Goal: Task Accomplishment & Management: Complete application form

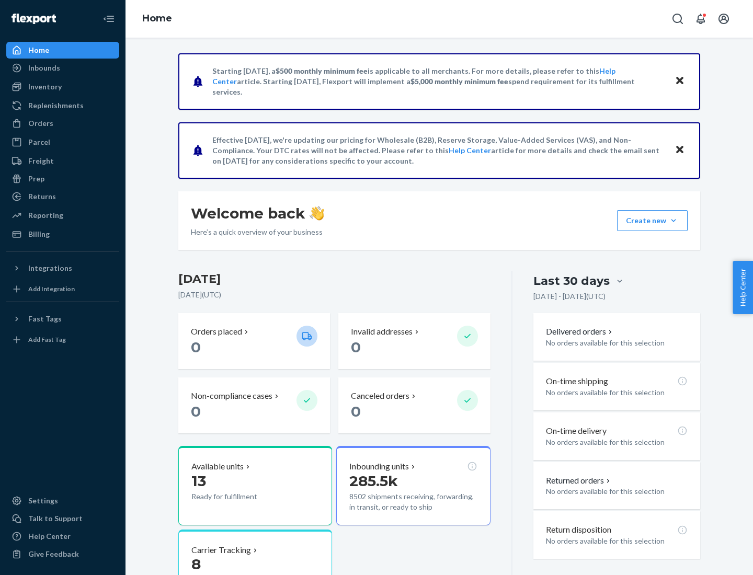
click at [674, 221] on button "Create new Create new inbound Create new order Create new product" at bounding box center [652, 220] width 71 height 21
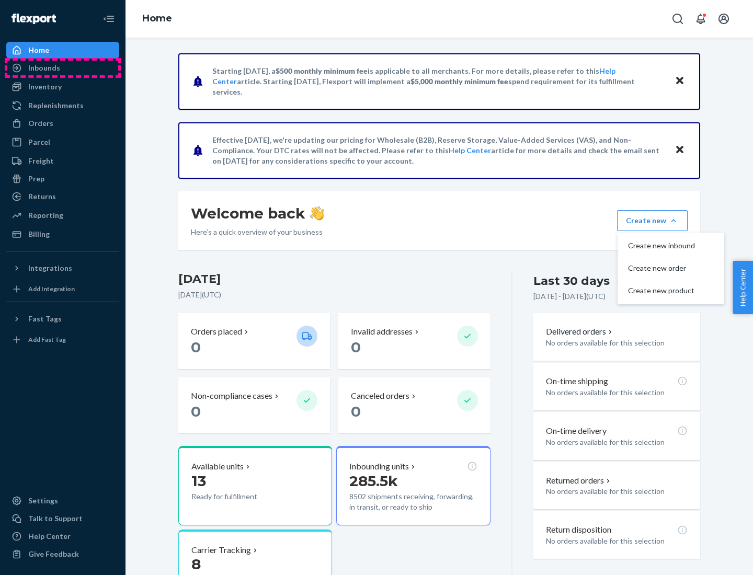
click at [63, 68] on div "Inbounds" at bounding box center [62, 68] width 111 height 15
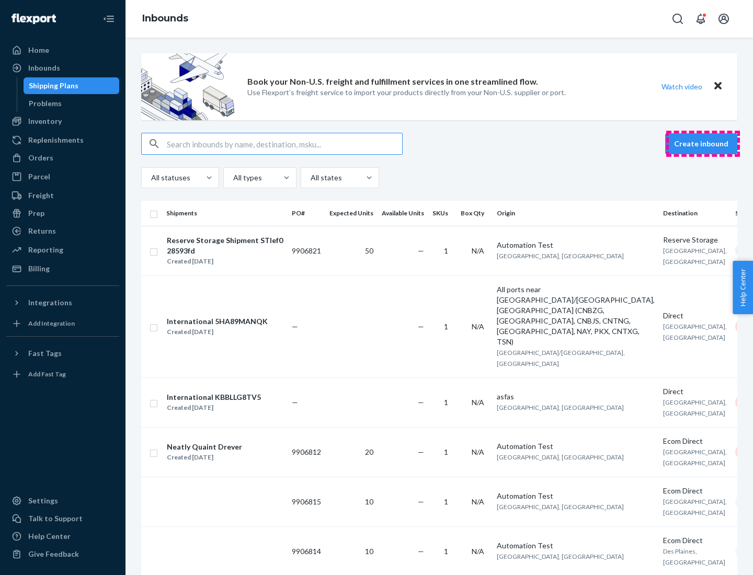
click at [703, 144] on button "Create inbound" at bounding box center [701, 143] width 72 height 21
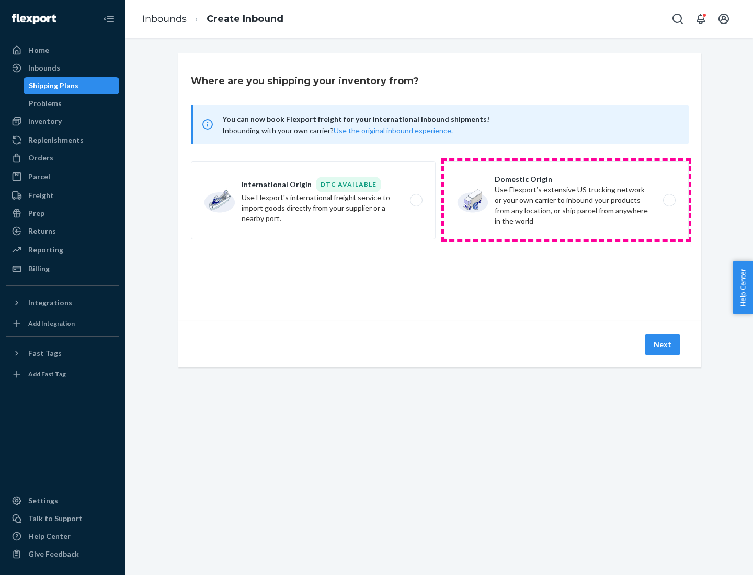
click at [567, 200] on label "Domestic Origin Use Flexport’s extensive US trucking network or your own carrie…" at bounding box center [566, 200] width 245 height 78
click at [669, 200] on input "Domestic Origin Use Flexport’s extensive US trucking network or your own carrie…" at bounding box center [672, 200] width 7 height 7
radio input "true"
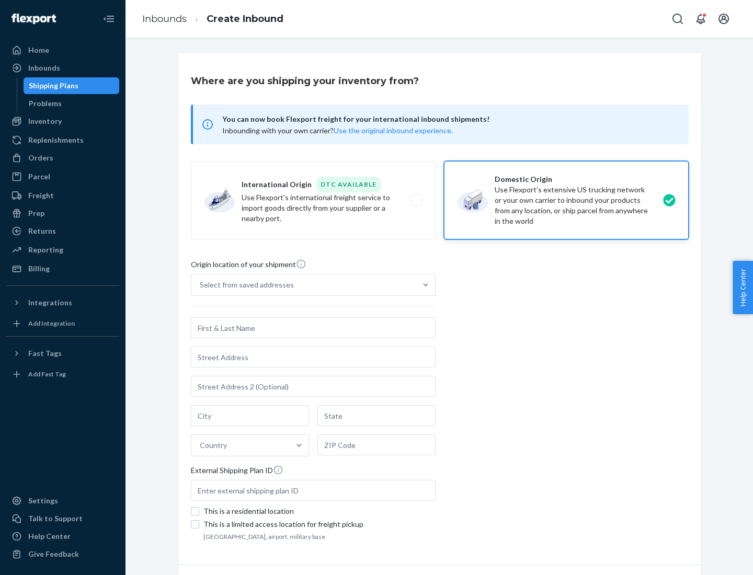
click at [244, 285] on div "Select from saved addresses" at bounding box center [247, 285] width 94 height 10
click at [201, 285] on input "Select from saved addresses" at bounding box center [200, 285] width 1 height 10
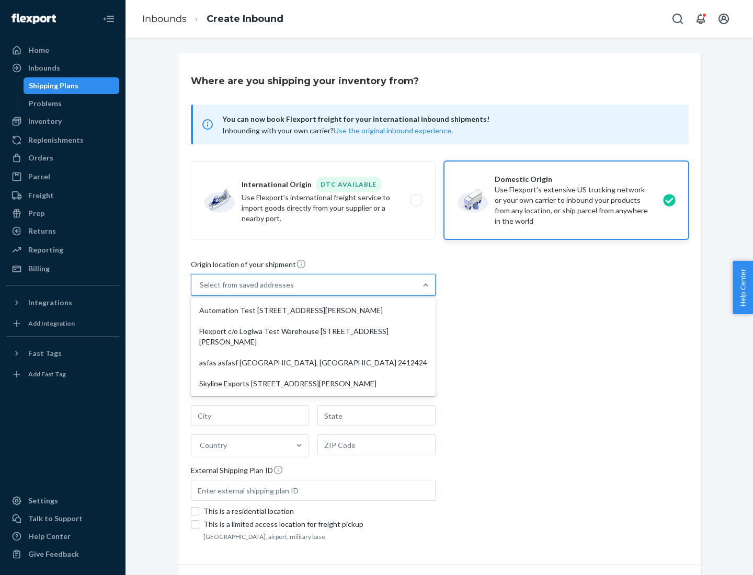
scroll to position [4, 0]
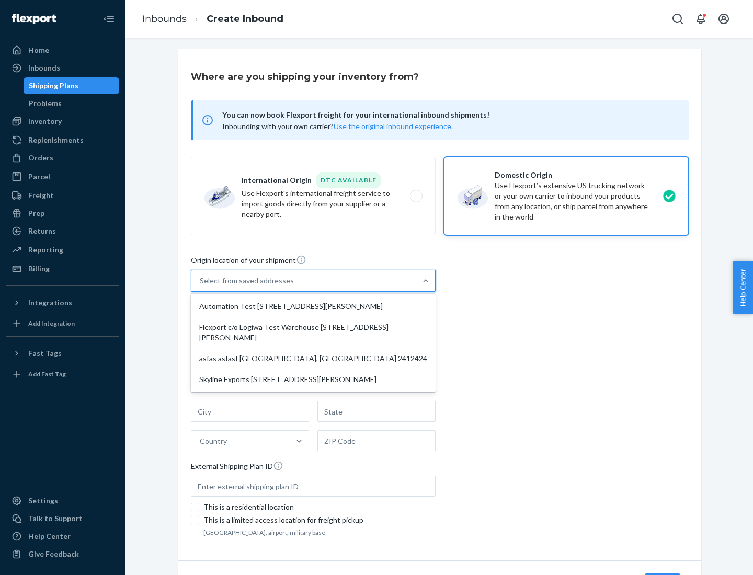
click at [313, 307] on div "Automation Test [STREET_ADDRESS][PERSON_NAME]" at bounding box center [313, 306] width 241 height 21
click at [201, 286] on input "option Automation Test [STREET_ADDRESS][PERSON_NAME] focused, 1 of 4. 4 results…" at bounding box center [200, 281] width 1 height 10
type input "Automation Test"
type input "9th Floor"
type input "[GEOGRAPHIC_DATA]"
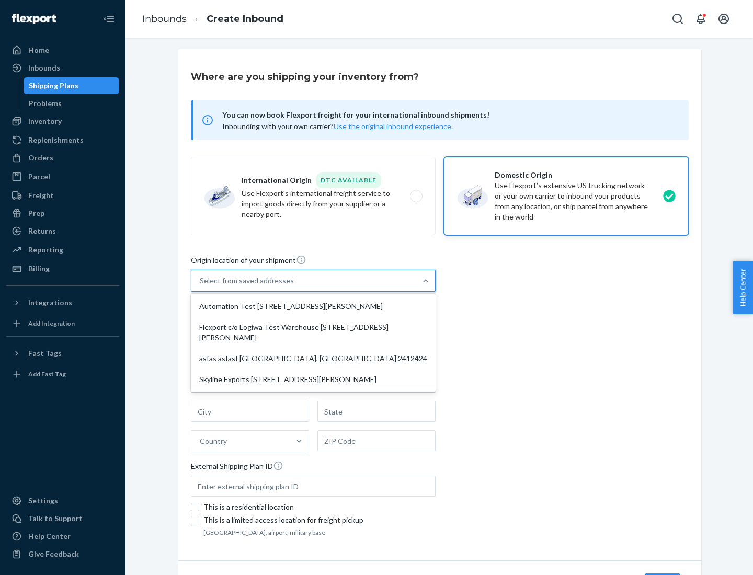
type input "CA"
type input "94104"
type input "[STREET_ADDRESS][PERSON_NAME]"
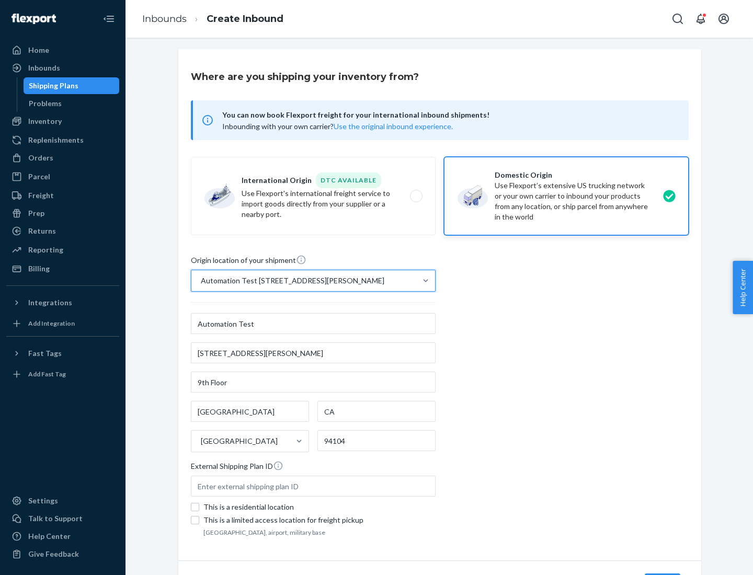
scroll to position [61, 0]
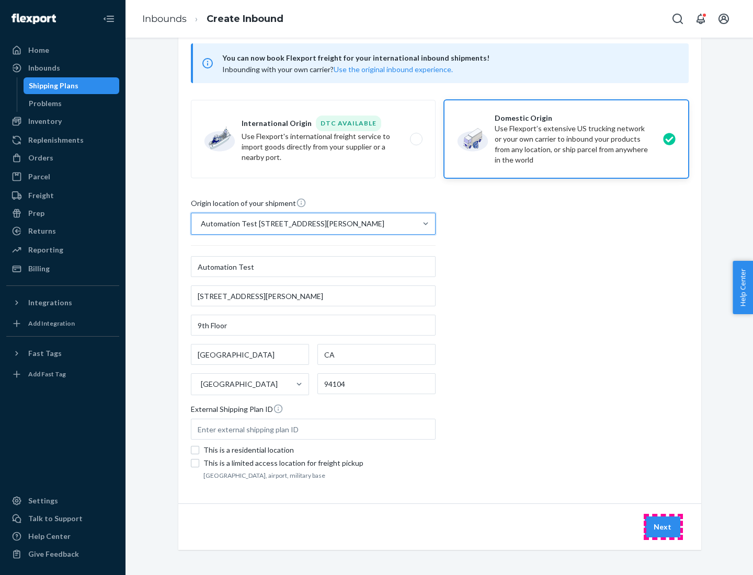
click at [663, 527] on button "Next" at bounding box center [663, 527] width 36 height 21
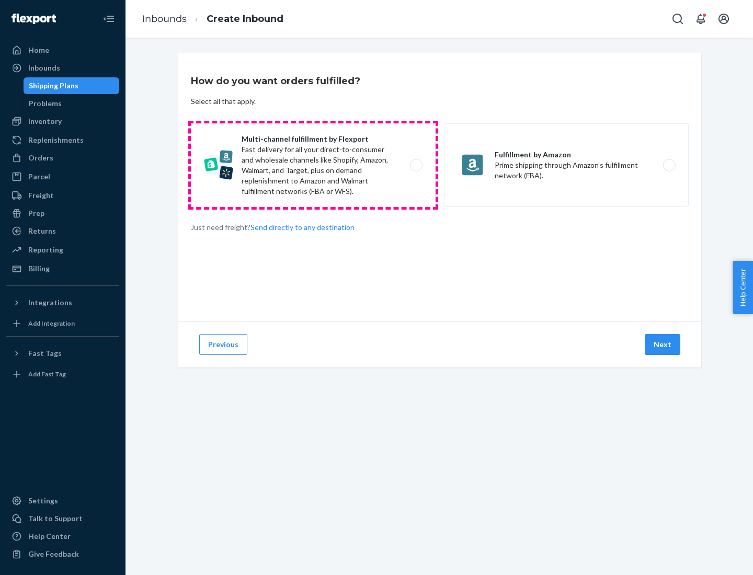
click at [313, 165] on label "Multi-channel fulfillment by Flexport Fast delivery for all your direct-to-cons…" at bounding box center [313, 165] width 245 height 84
click at [416, 165] on input "Multi-channel fulfillment by Flexport Fast delivery for all your direct-to-cons…" at bounding box center [419, 165] width 7 height 7
radio input "true"
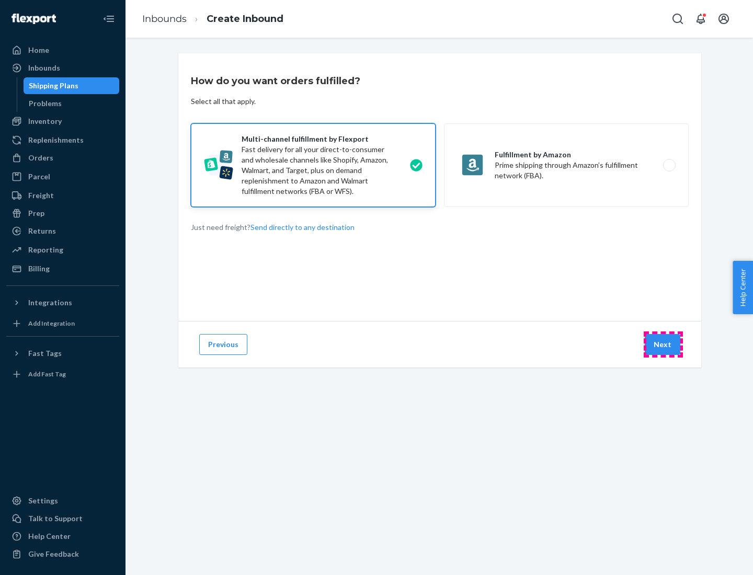
click at [663, 345] on button "Next" at bounding box center [663, 344] width 36 height 21
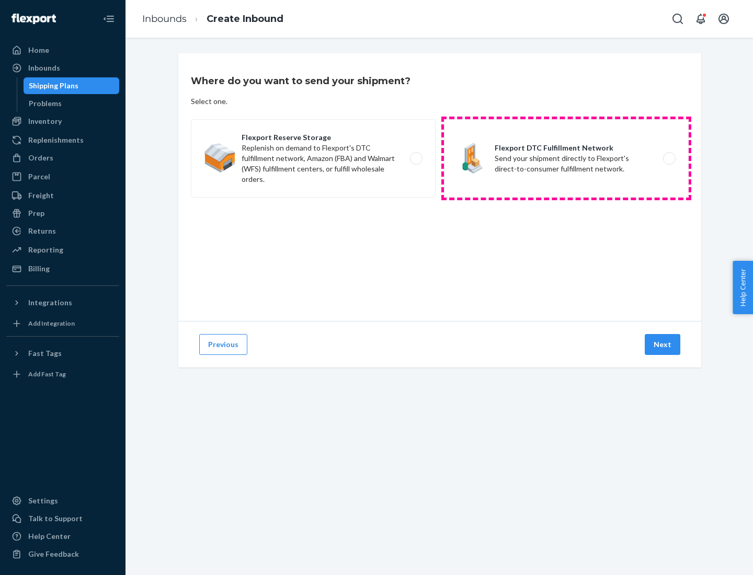
click at [567, 158] on label "Flexport DTC Fulfillment Network Send your shipment directly to Flexport's dire…" at bounding box center [566, 158] width 245 height 78
click at [669, 158] on input "Flexport DTC Fulfillment Network Send your shipment directly to Flexport's dire…" at bounding box center [672, 158] width 7 height 7
radio input "true"
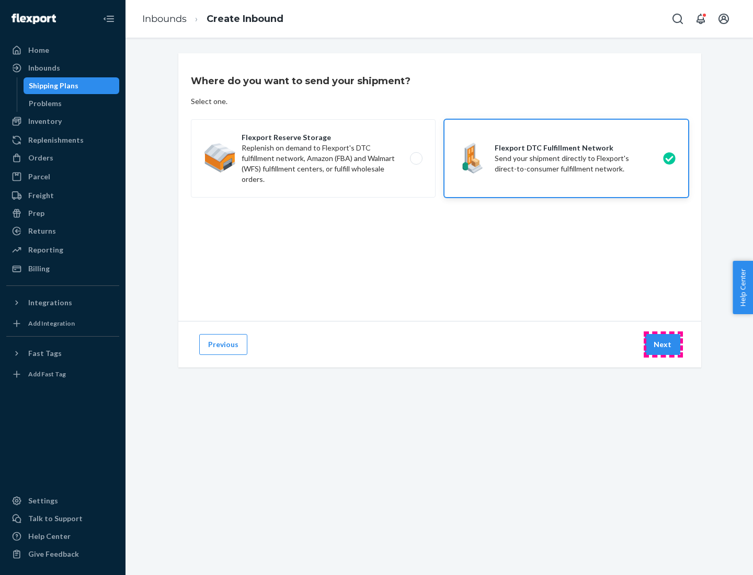
click at [663, 345] on button "Next" at bounding box center [663, 344] width 36 height 21
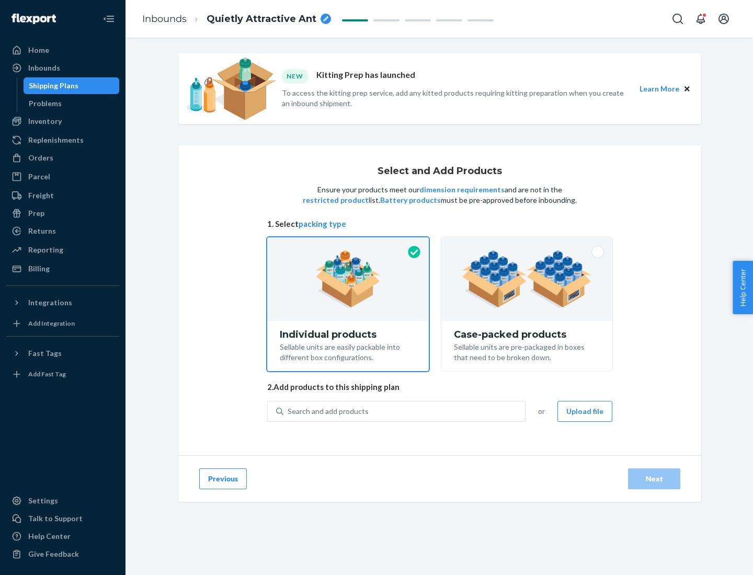
click at [527, 279] on img at bounding box center [527, 280] width 130 height 58
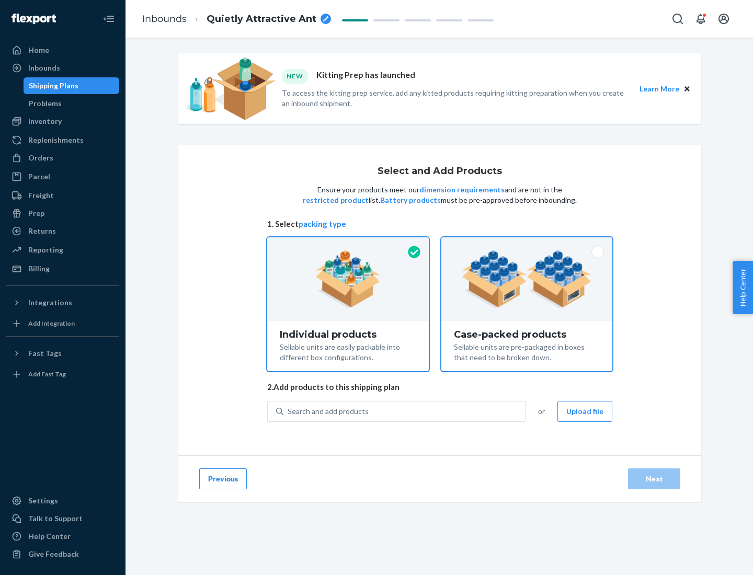
click at [527, 244] on input "Case-packed products Sellable units are pre-packaged in boxes that need to be b…" at bounding box center [527, 240] width 7 height 7
radio input "true"
radio input "false"
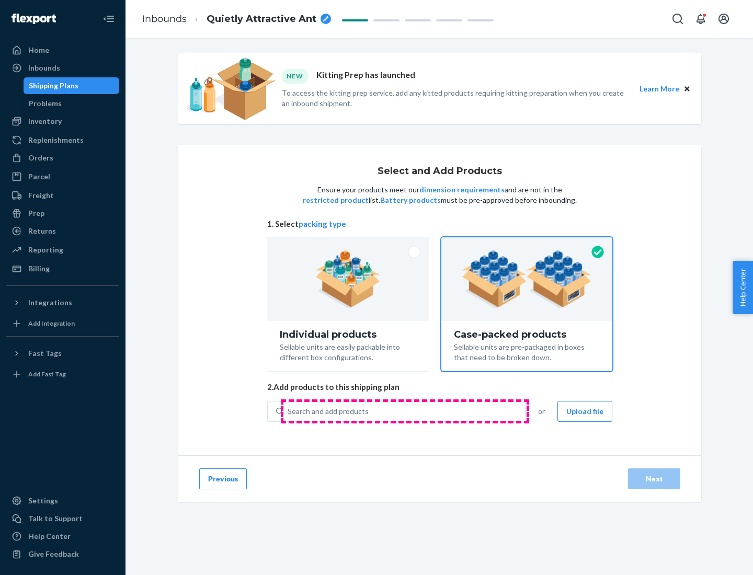
click at [405, 411] on div "Search and add products" at bounding box center [405, 411] width 242 height 19
click at [289, 411] on input "Search and add products" at bounding box center [288, 411] width 1 height 10
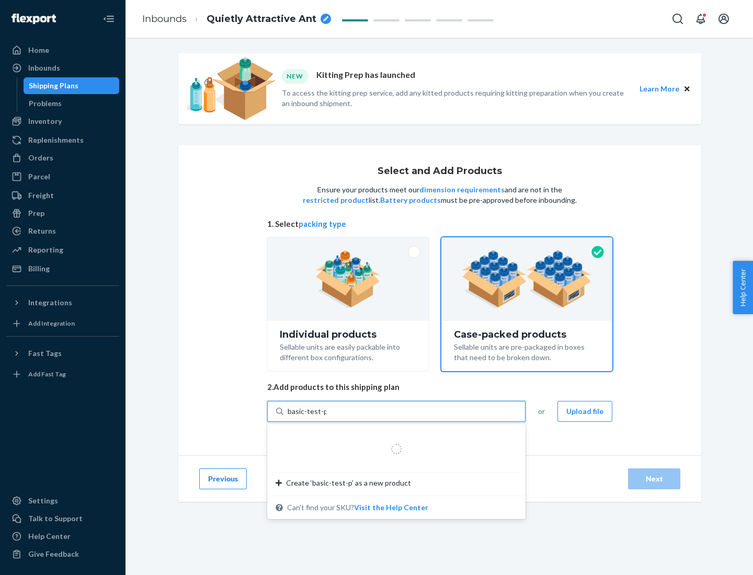
type input "basic-test-product-1"
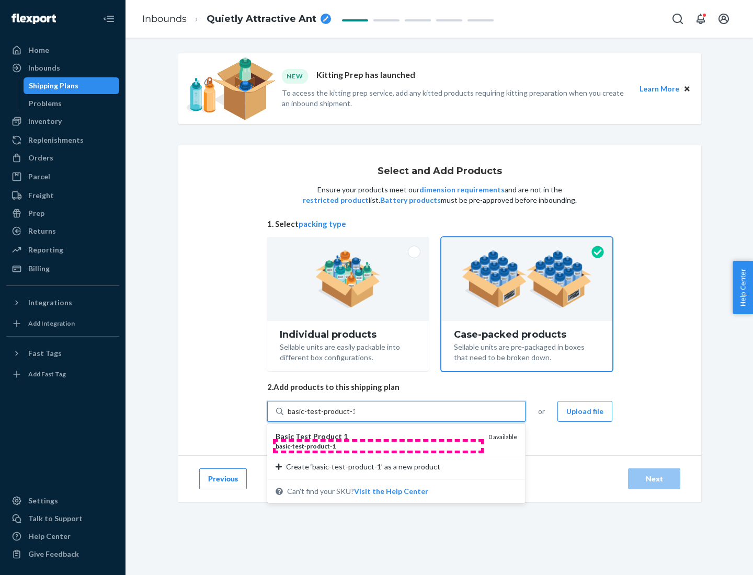
click at [378, 446] on div "basic - test - product - 1" at bounding box center [378, 446] width 205 height 9
click at [355, 417] on input "basic-test-product-1" at bounding box center [321, 411] width 67 height 10
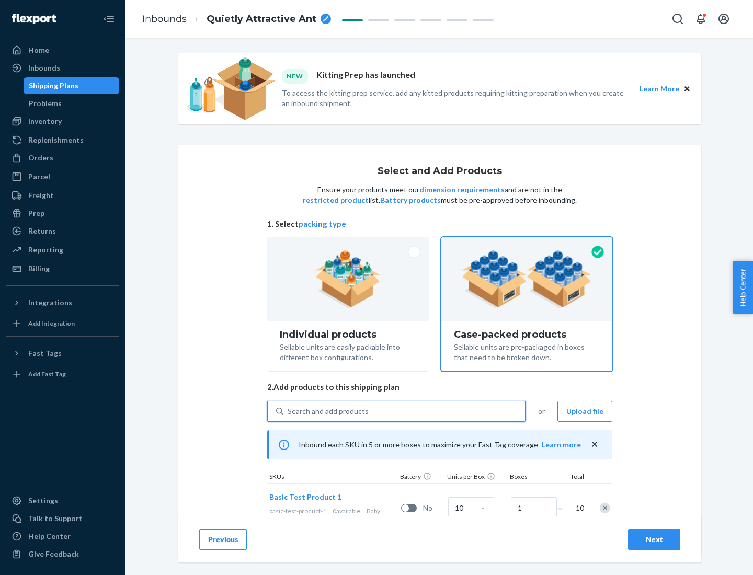
scroll to position [38, 0]
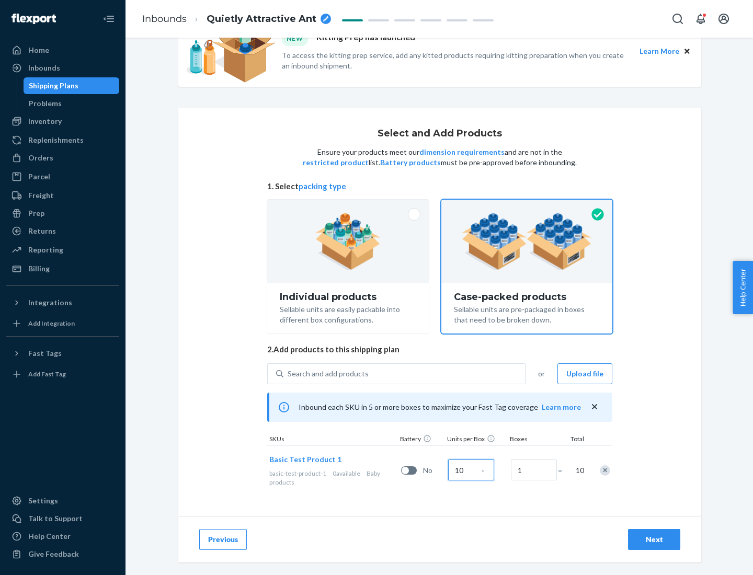
type input "10"
type input "7"
click at [654, 540] on div "Next" at bounding box center [654, 540] width 35 height 10
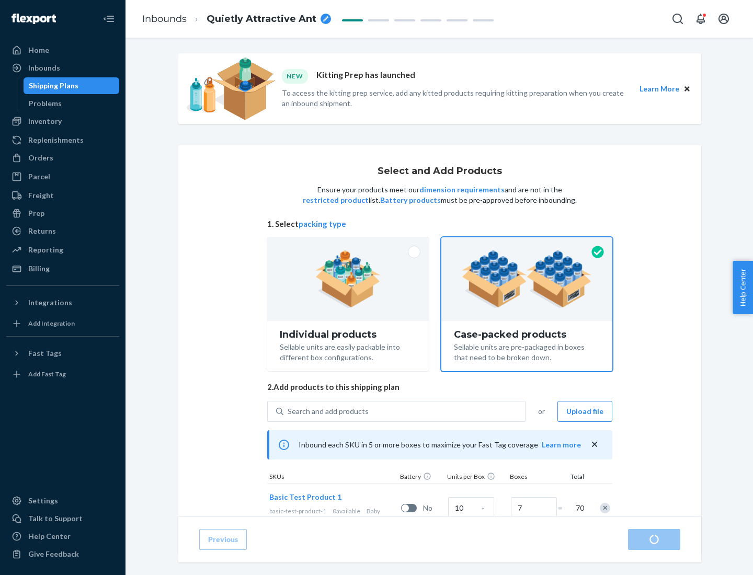
radio input "true"
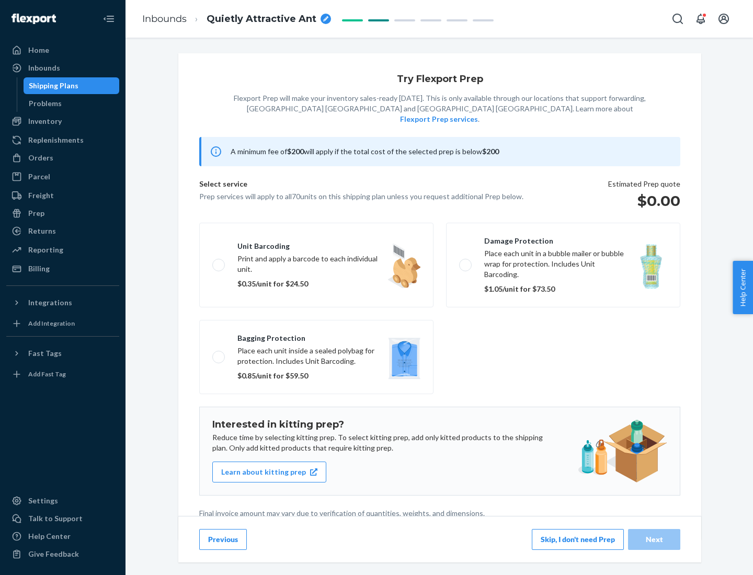
scroll to position [3, 0]
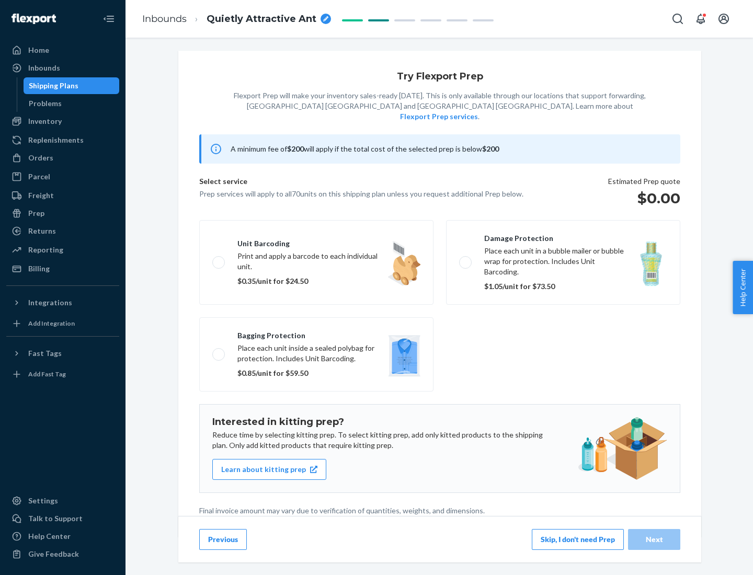
click at [316, 333] on label "Bagging protection Place each unit inside a sealed polybag for protection. Incl…" at bounding box center [316, 355] width 234 height 74
click at [219, 351] on input "Bagging protection Place each unit inside a sealed polybag for protection. Incl…" at bounding box center [215, 354] width 7 height 7
checkbox input "true"
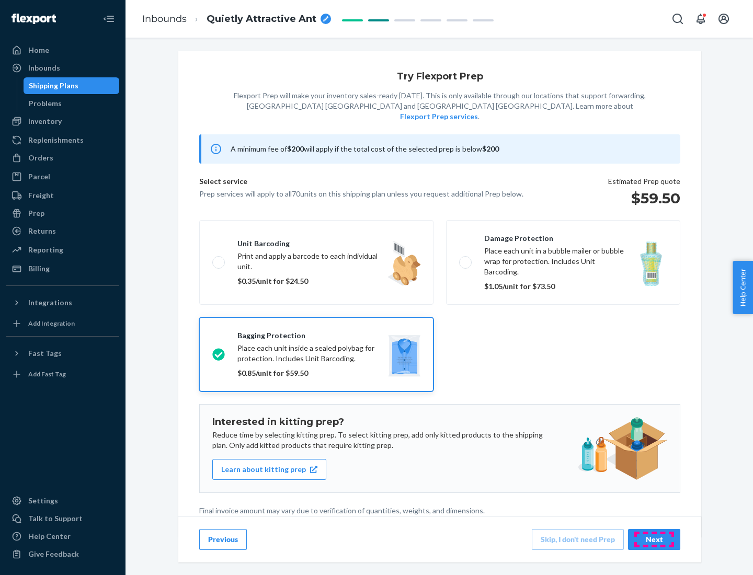
click at [654, 539] on div "Next" at bounding box center [654, 540] width 35 height 10
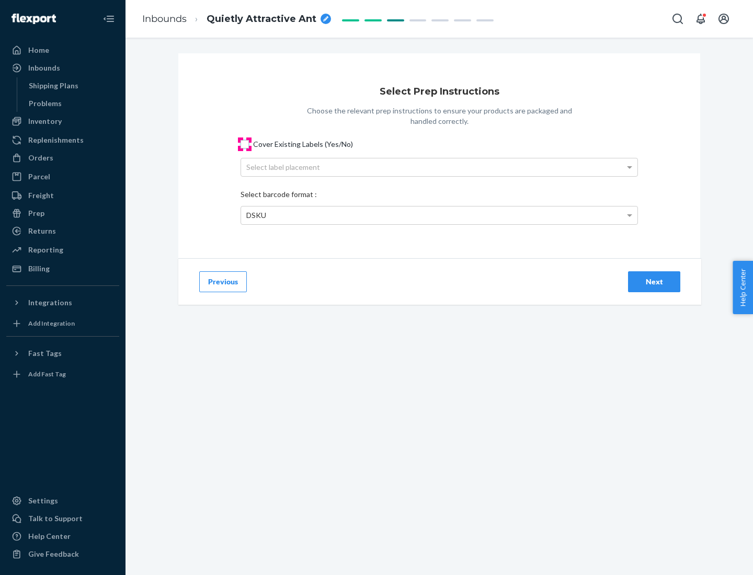
click at [245, 144] on input "Cover Existing Labels (Yes/No)" at bounding box center [245, 144] width 8 height 8
checkbox input "true"
click at [439, 167] on div "Select label placement" at bounding box center [439, 167] width 397 height 18
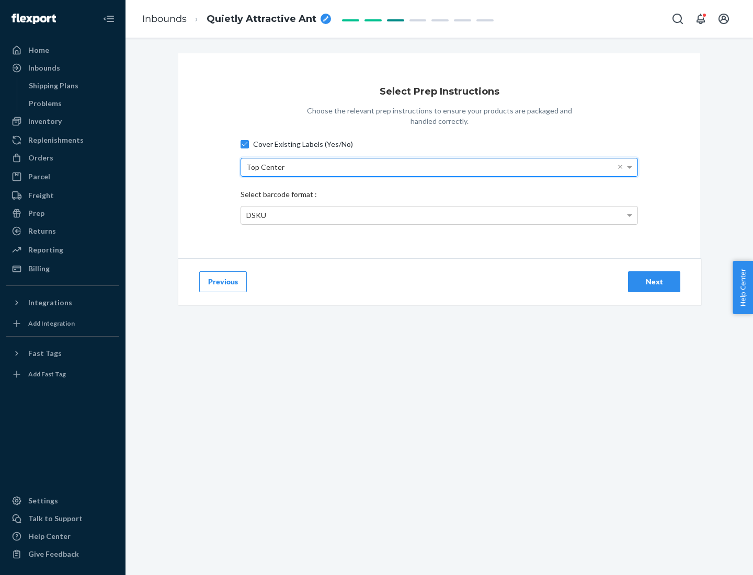
click at [439, 215] on div "DSKU" at bounding box center [439, 216] width 397 height 18
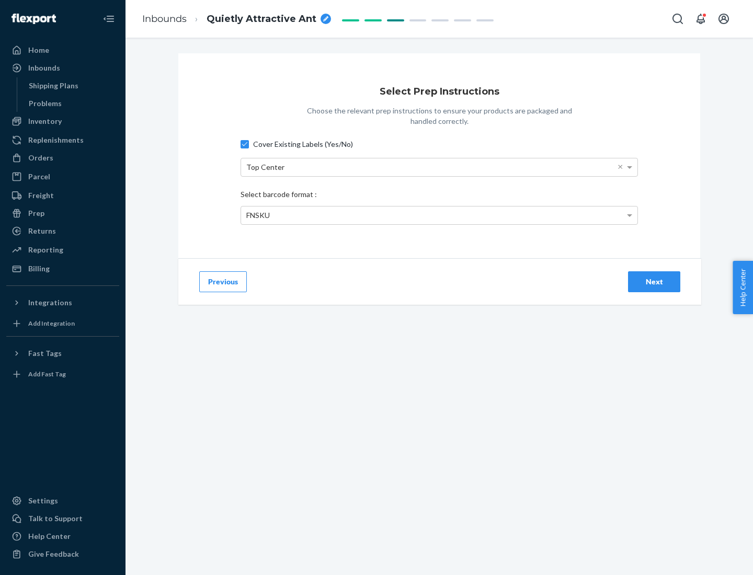
click at [654, 281] on div "Next" at bounding box center [654, 282] width 35 height 10
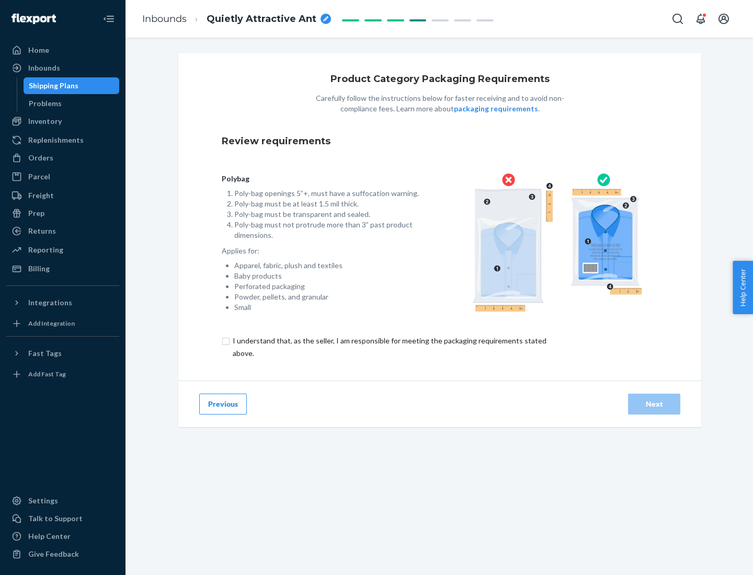
click at [389, 347] on input "checkbox" at bounding box center [396, 347] width 348 height 25
checkbox input "true"
click at [654, 404] on div "Next" at bounding box center [654, 404] width 35 height 10
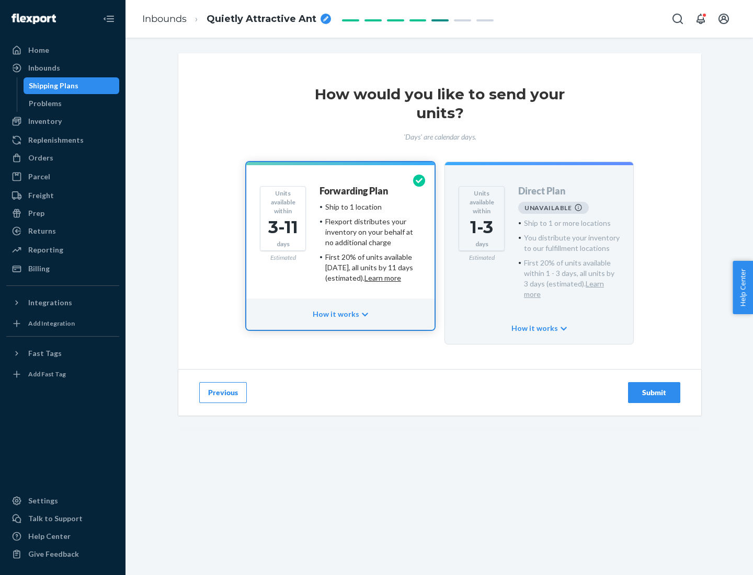
click at [355, 191] on h4 "Forwarding Plan" at bounding box center [354, 191] width 69 height 10
click at [654, 388] on div "Submit" at bounding box center [654, 393] width 35 height 10
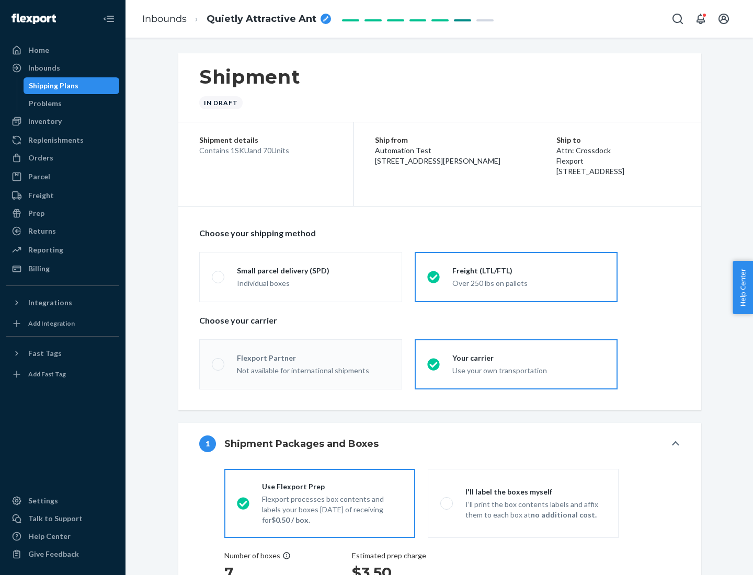
radio input "true"
radio input "false"
radio input "true"
radio input "false"
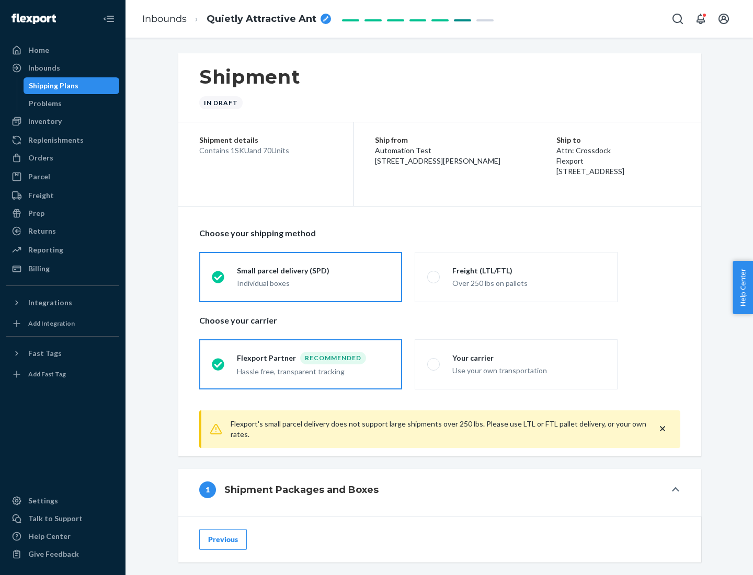
click at [516, 277] on div "Over 250 lbs on pallets" at bounding box center [528, 282] width 153 height 13
click at [434, 277] on input "Freight (LTL/FTL) Over 250 lbs on pallets" at bounding box center [430, 277] width 7 height 7
radio input "true"
radio input "false"
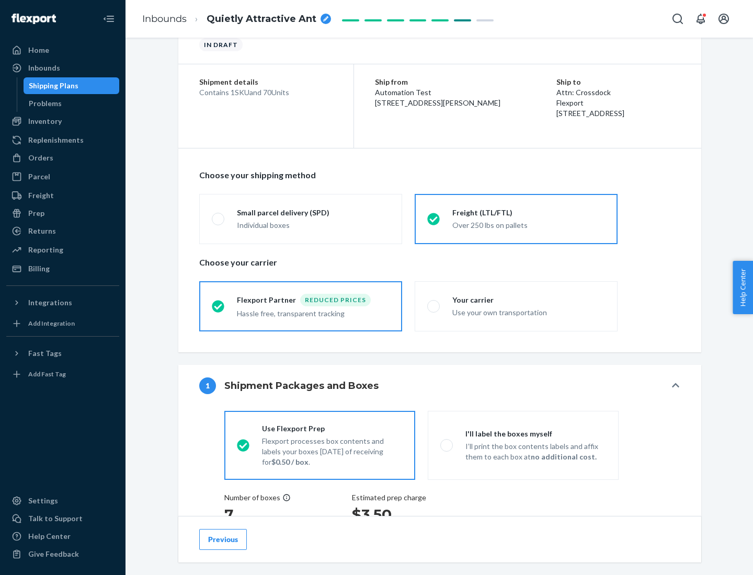
click at [301, 307] on div "Hassle free, transparent tracking" at bounding box center [313, 313] width 153 height 13
click at [219, 306] on input "Flexport Partner Reduced prices Hassle free, transparent tracking" at bounding box center [215, 306] width 7 height 7
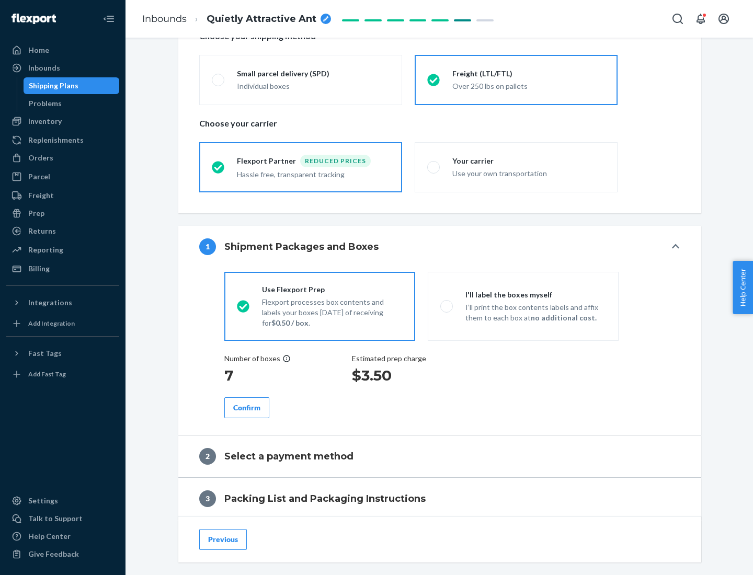
click at [523, 306] on p "I’ll print the box contents labels and affix them to each box at no additional …" at bounding box center [536, 312] width 141 height 21
click at [447, 306] on input "I'll label the boxes myself I’ll print the box contents labels and affix them t…" at bounding box center [443, 306] width 7 height 7
radio input "true"
radio input "false"
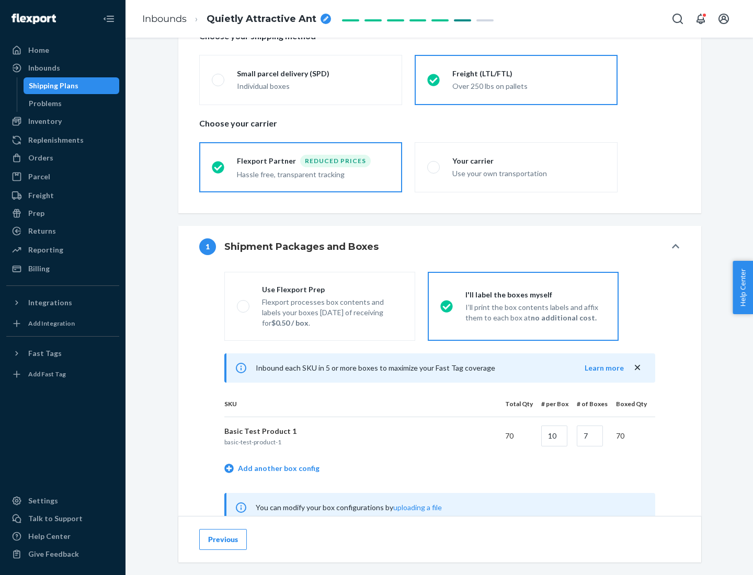
scroll to position [327, 0]
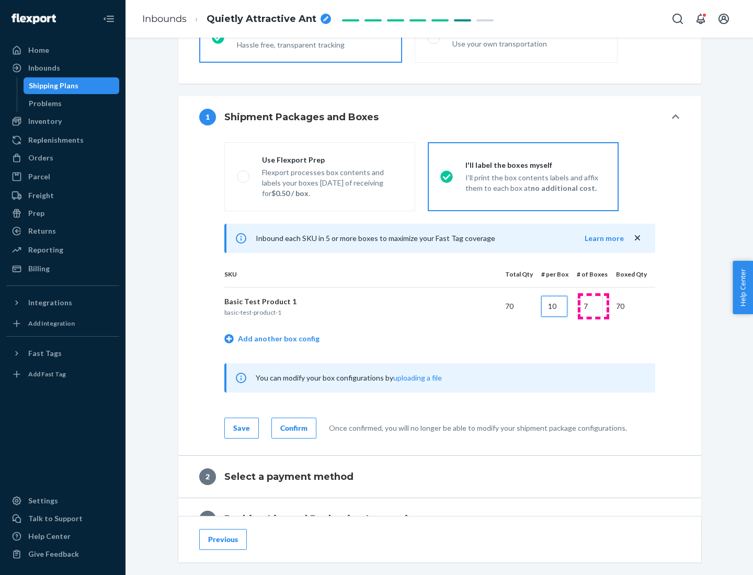
type input "10"
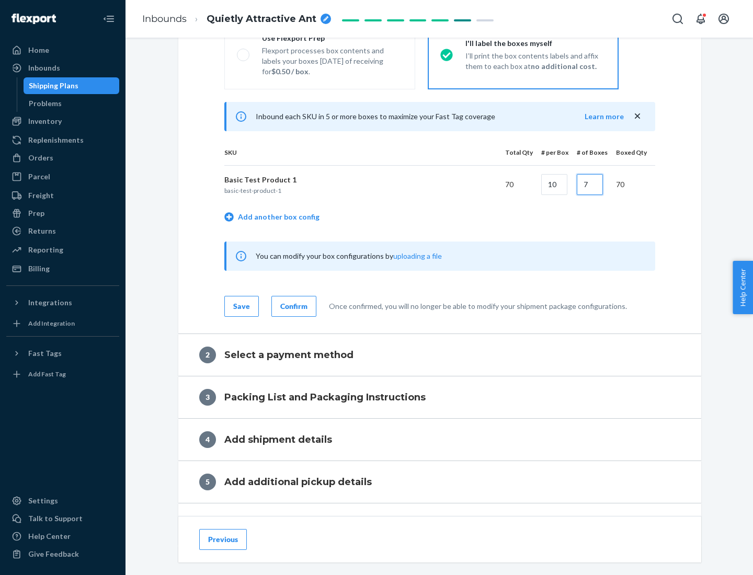
type input "7"
click at [292, 306] on div "Confirm" at bounding box center [293, 306] width 27 height 10
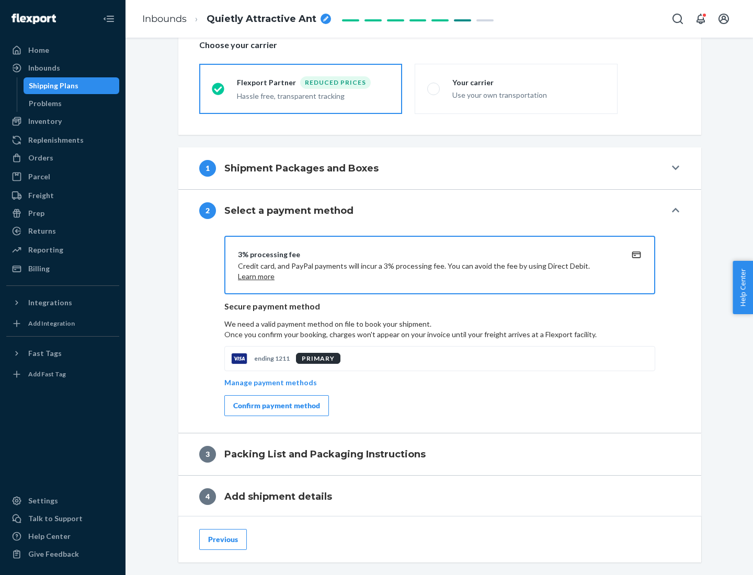
scroll to position [375, 0]
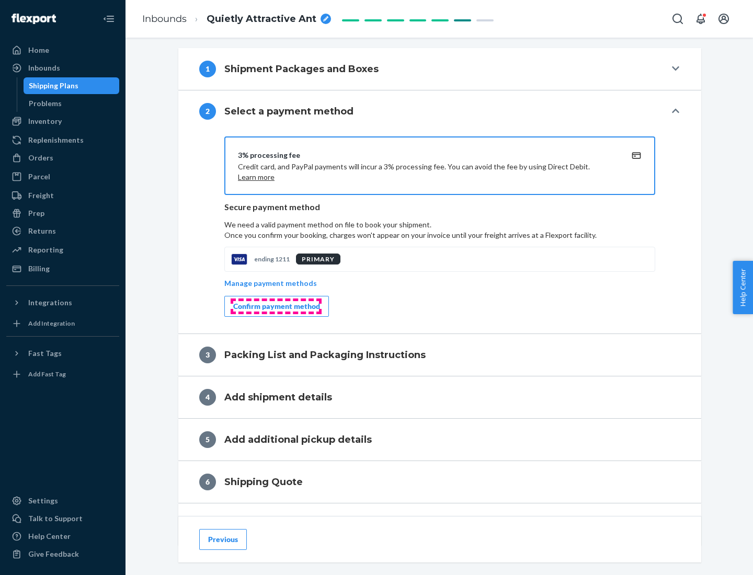
click at [276, 307] on div "Confirm payment method" at bounding box center [276, 306] width 87 height 10
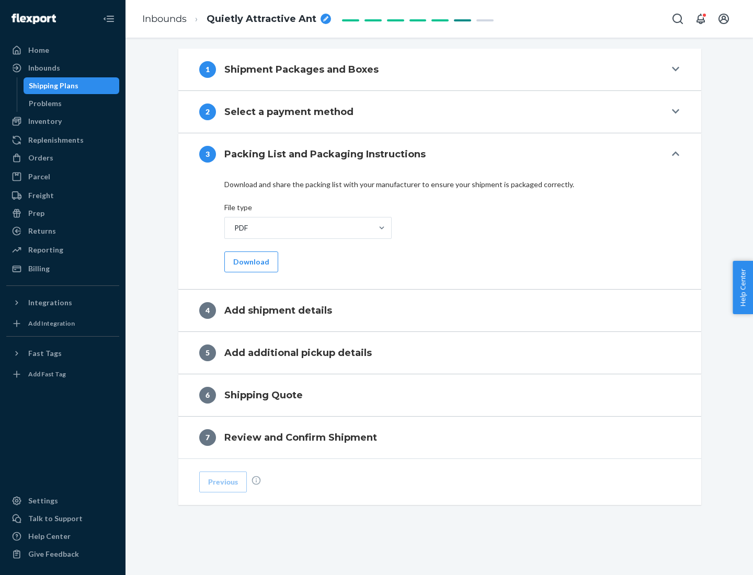
scroll to position [330, 0]
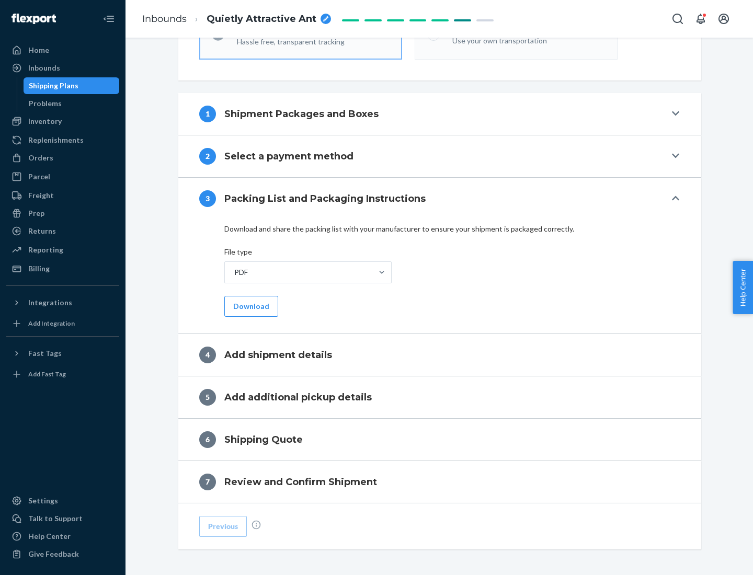
click at [250, 306] on button "Download" at bounding box center [251, 306] width 54 height 21
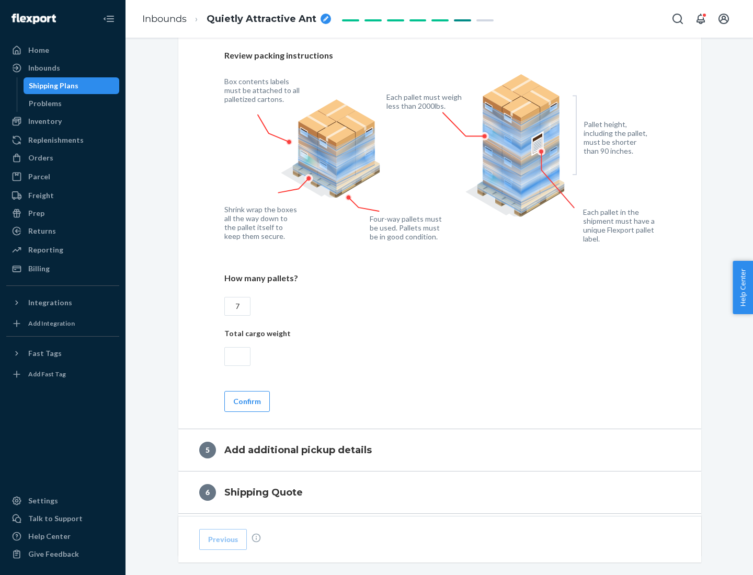
scroll to position [679, 0]
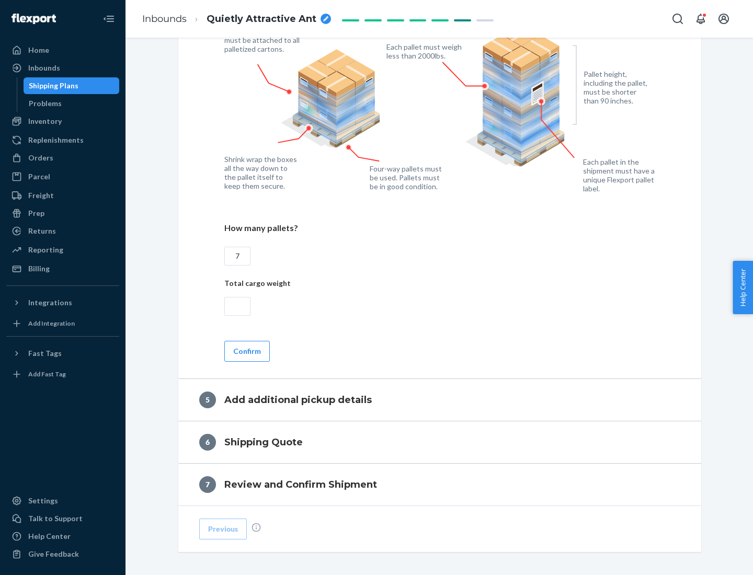
type input "7"
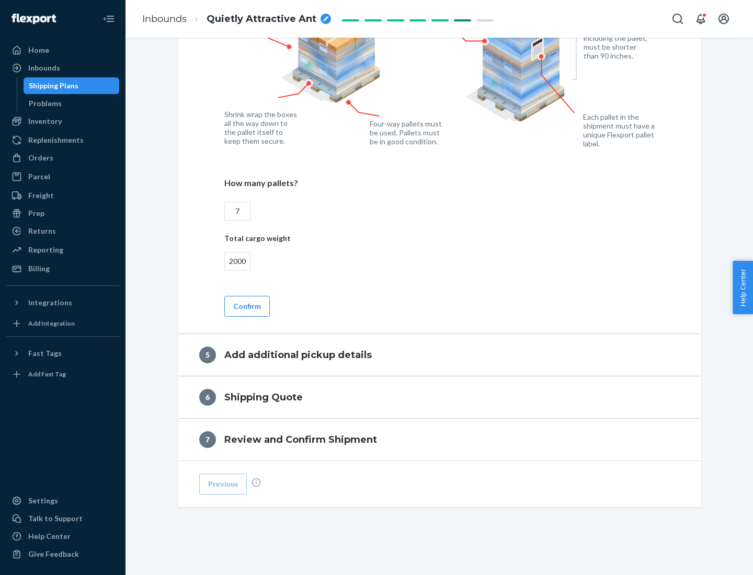
type input "2000"
click at [246, 306] on button "Confirm" at bounding box center [247, 306] width 46 height 21
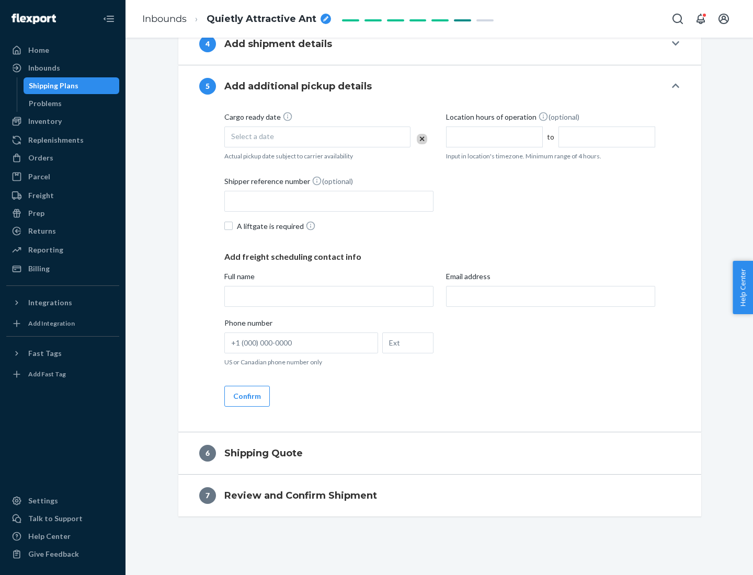
scroll to position [358, 0]
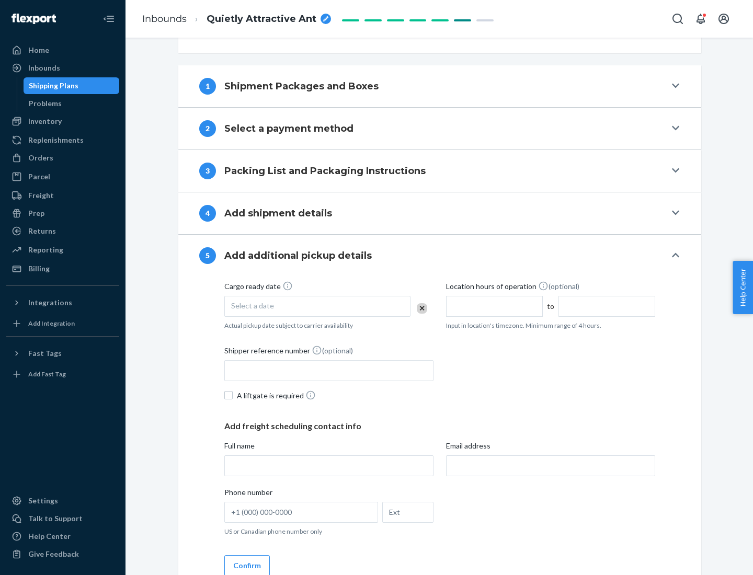
click at [318, 306] on div "Select a date" at bounding box center [317, 306] width 186 height 21
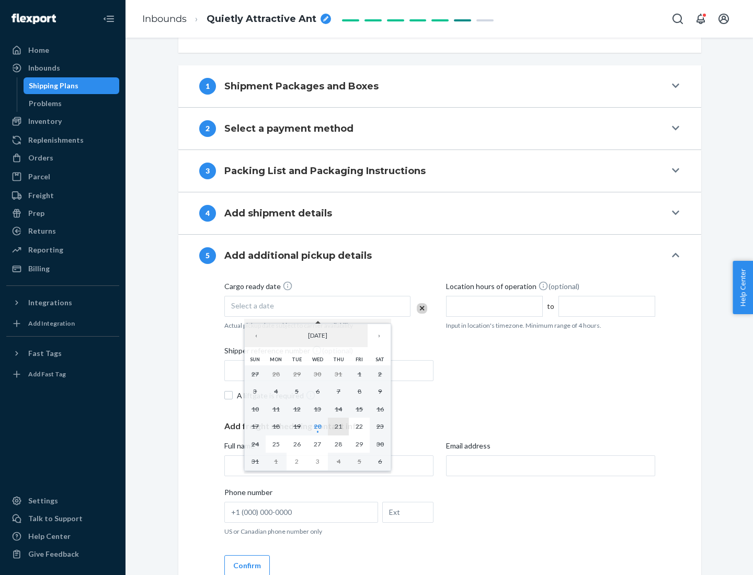
click at [338, 426] on abbr "21" at bounding box center [338, 427] width 7 height 8
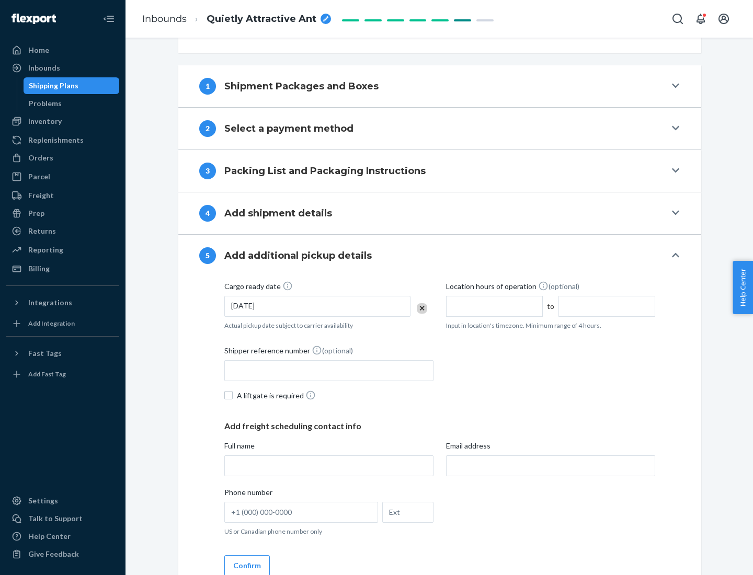
scroll to position [517, 0]
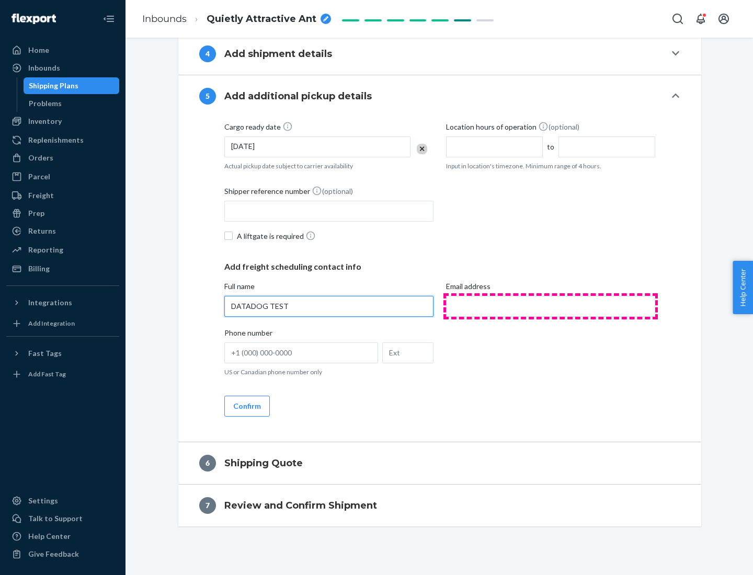
type input "DATADOG TEST"
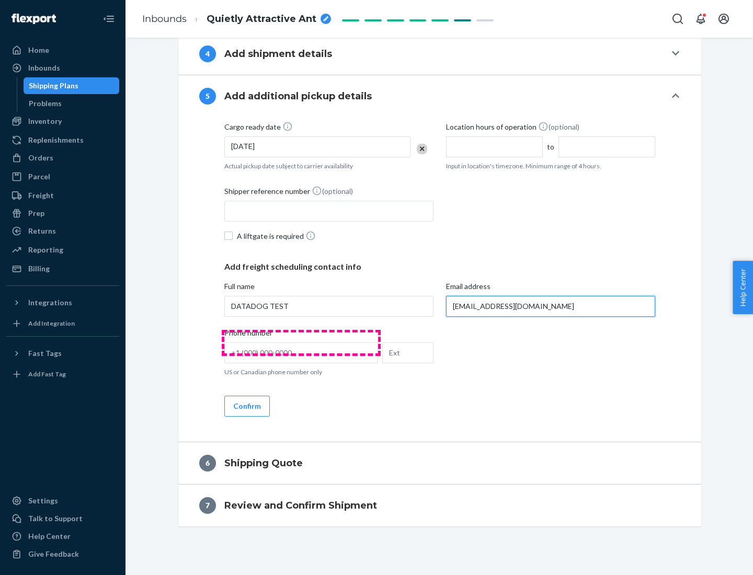
scroll to position [527, 0]
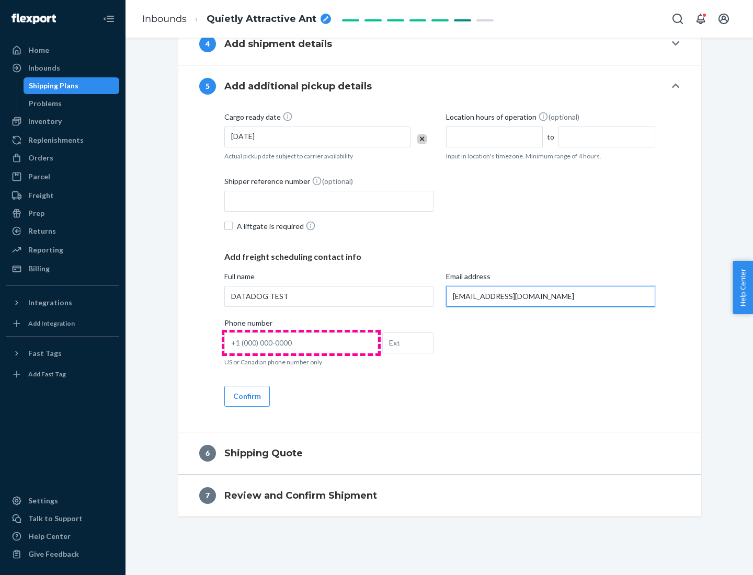
type input "[EMAIL_ADDRESS][DOMAIN_NAME]"
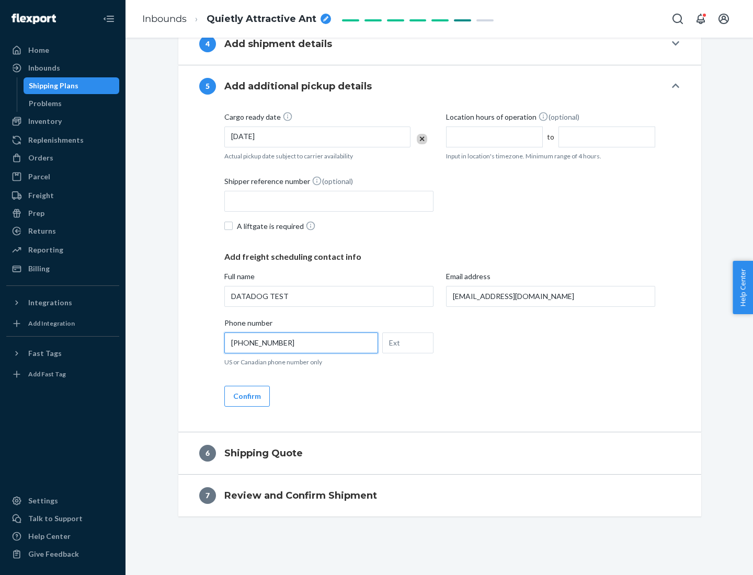
type input "[PHONE_NUMBER]"
click at [246, 396] on button "Confirm" at bounding box center [247, 396] width 46 height 21
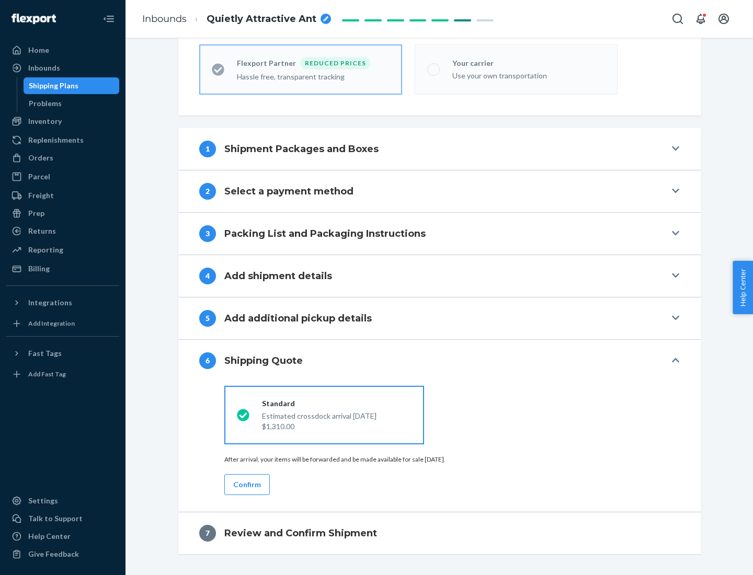
scroll to position [333, 0]
